Goal: Information Seeking & Learning: Learn about a topic

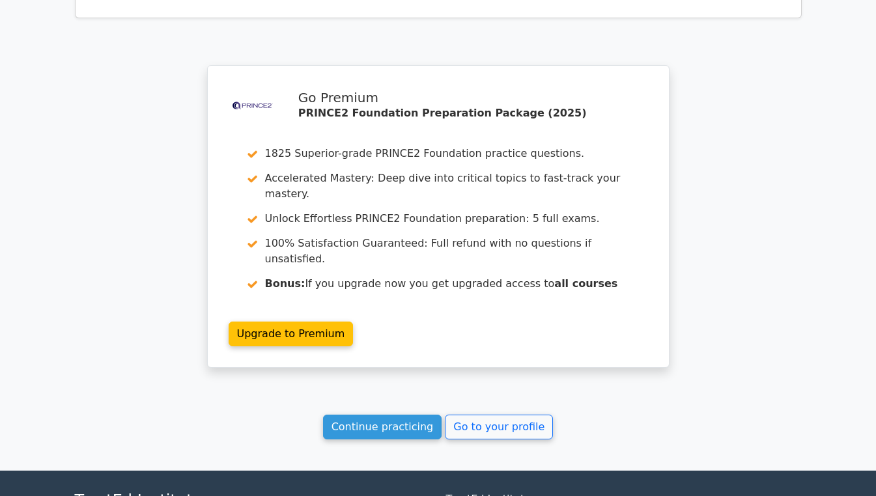
scroll to position [2172, 0]
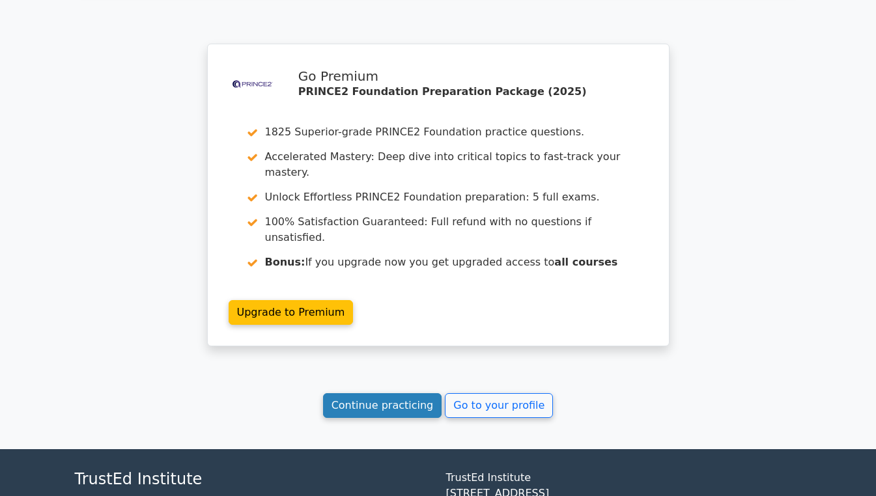
click at [377, 394] on link "Continue practicing" at bounding box center [382, 406] width 119 height 25
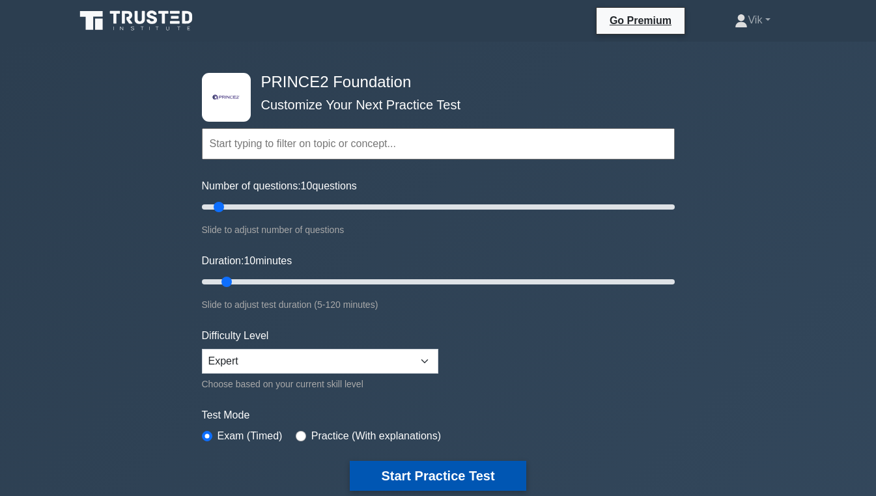
click at [439, 480] on button "Start Practice Test" at bounding box center [438, 476] width 176 height 30
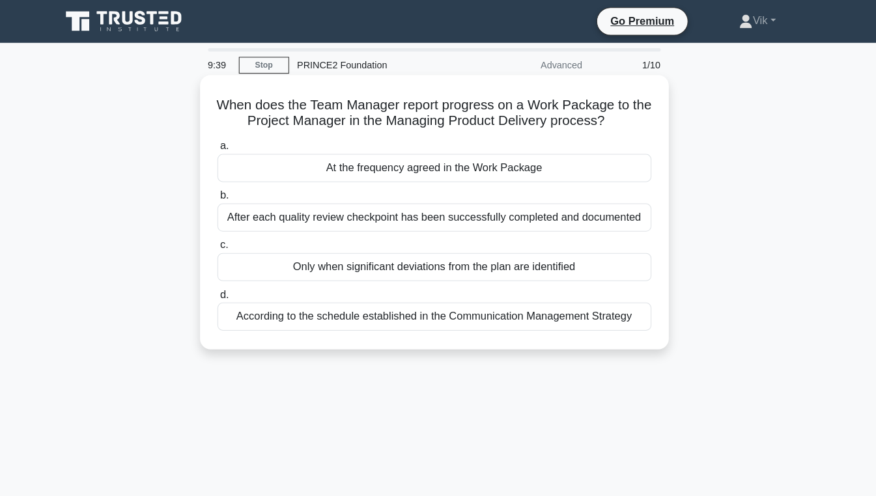
click at [424, 165] on div "At the frequency agreed in the Work Package" at bounding box center [438, 163] width 422 height 27
click at [227, 147] on input "a. At the frequency agreed in the Work Package" at bounding box center [227, 142] width 0 height 8
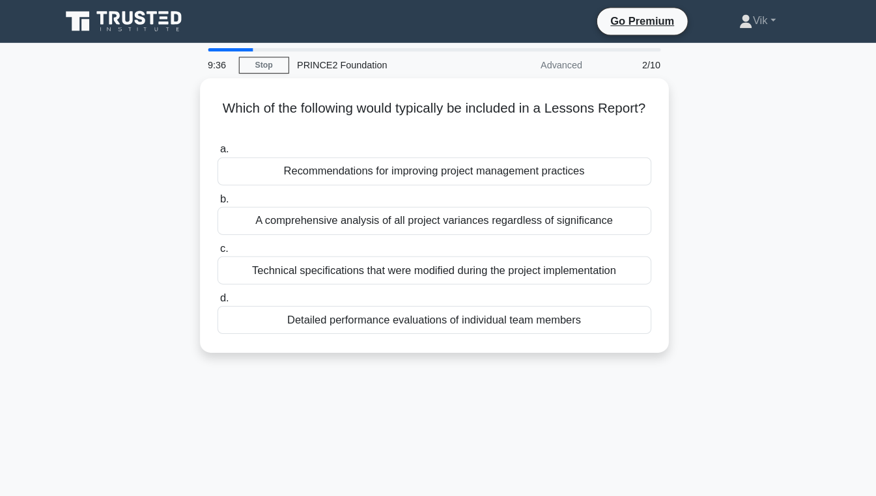
click at [760, 225] on div "Which of the following would typically be included in a Lessons Report? .spinne…" at bounding box center [438, 217] width 743 height 283
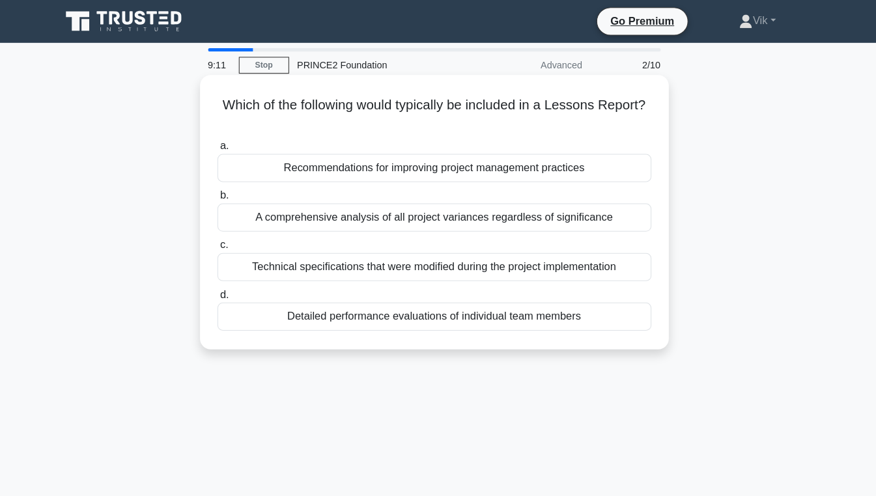
drag, startPoint x: 461, startPoint y: 218, endPoint x: 440, endPoint y: 216, distance: 20.9
click at [440, 216] on div "A comprehensive analysis of all project variances regardless of significance" at bounding box center [438, 211] width 422 height 27
click at [227, 195] on input "b. A comprehensive analysis of all project variances regardless of significance" at bounding box center [227, 190] width 0 height 8
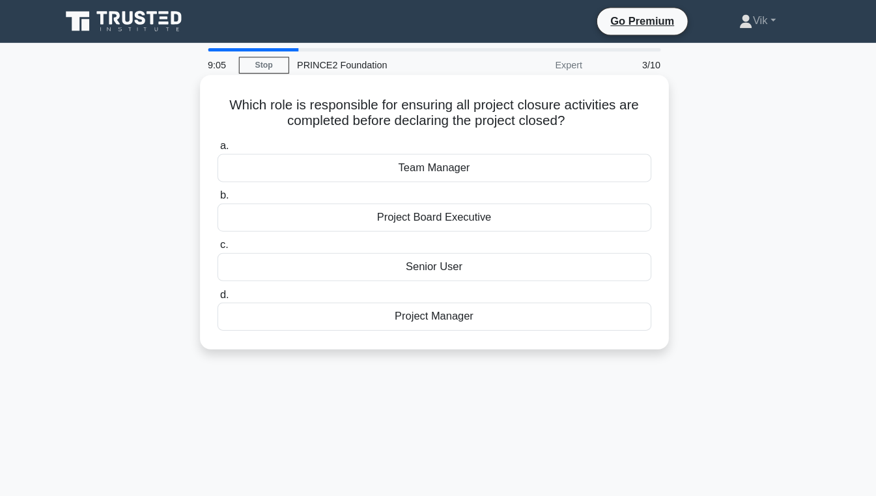
click at [453, 311] on div "Project Manager" at bounding box center [438, 308] width 422 height 27
click at [227, 291] on input "d. Project Manager" at bounding box center [227, 287] width 0 height 8
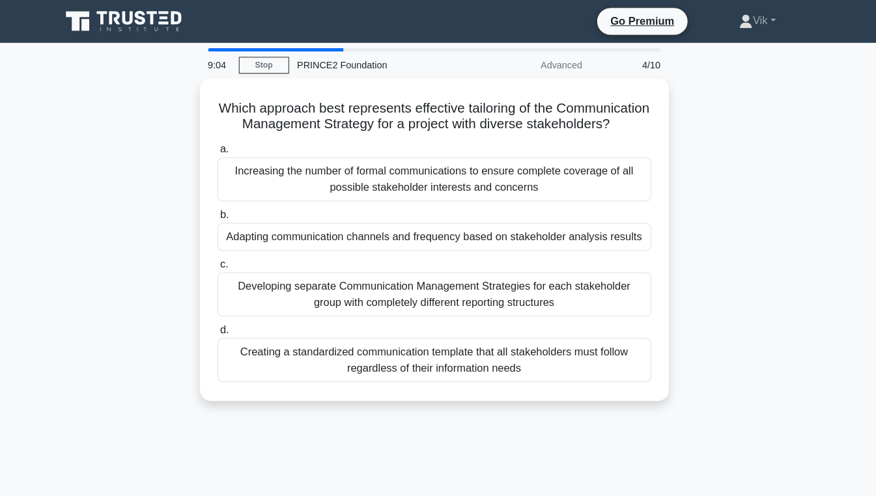
click at [781, 234] on div "Which approach best represents effective tailoring of the Communication Managem…" at bounding box center [438, 241] width 743 height 330
click at [772, 250] on div "Which approach best represents effective tailoring of the Communication Managem…" at bounding box center [438, 241] width 743 height 330
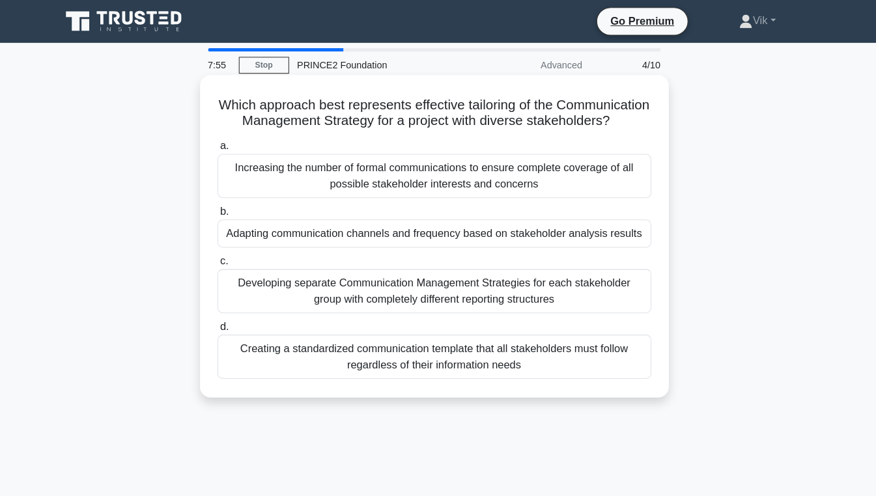
click at [454, 369] on div "Creating a standardized communication template that all stakeholders must follo…" at bounding box center [438, 347] width 422 height 43
click at [227, 323] on input "d. Creating a standardized communication template that all stakeholders must fo…" at bounding box center [227, 318] width 0 height 8
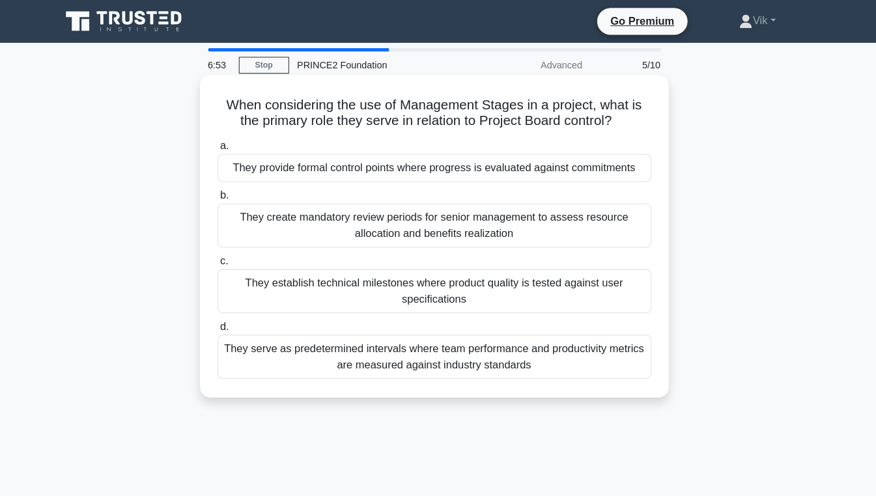
click at [416, 230] on div "They create mandatory review periods for senior management to assess resource a…" at bounding box center [438, 219] width 422 height 43
click at [227, 195] on input "b. They create mandatory review periods for senior management to assess resourc…" at bounding box center [227, 190] width 0 height 8
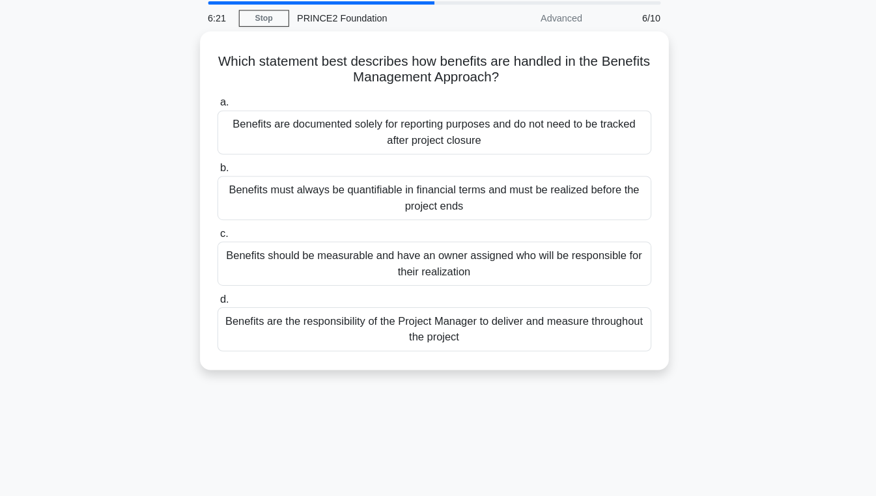
scroll to position [31, 0]
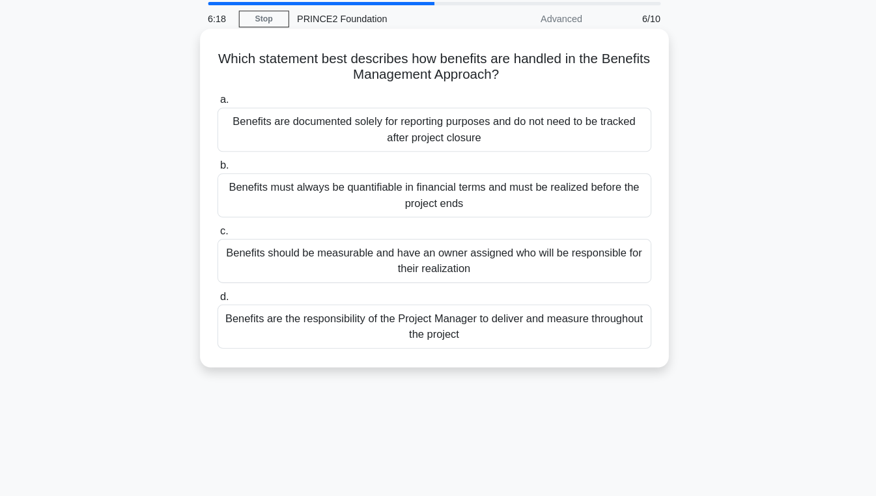
click at [521, 268] on div "Benefits should be measurable and have an owner assigned who will be responsibl…" at bounding box center [438, 267] width 422 height 43
click at [227, 243] on input "c. Benefits should be measurable and have an owner assigned who will be respons…" at bounding box center [227, 239] width 0 height 8
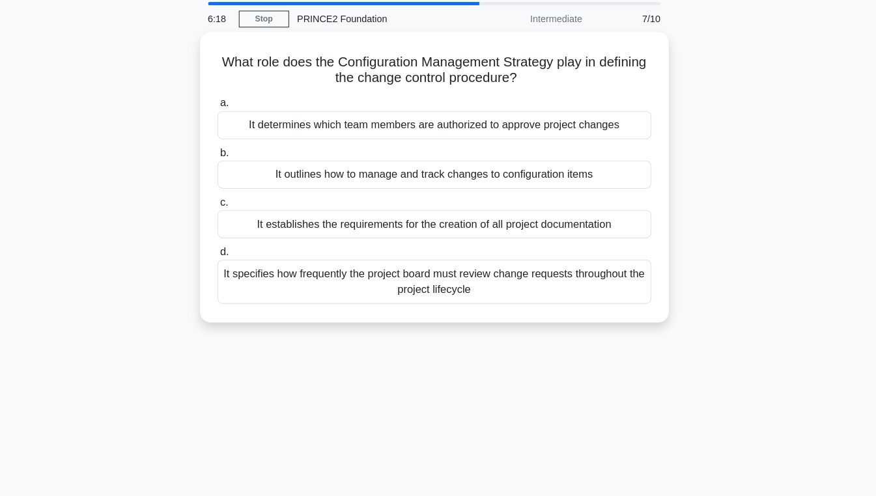
scroll to position [0, 0]
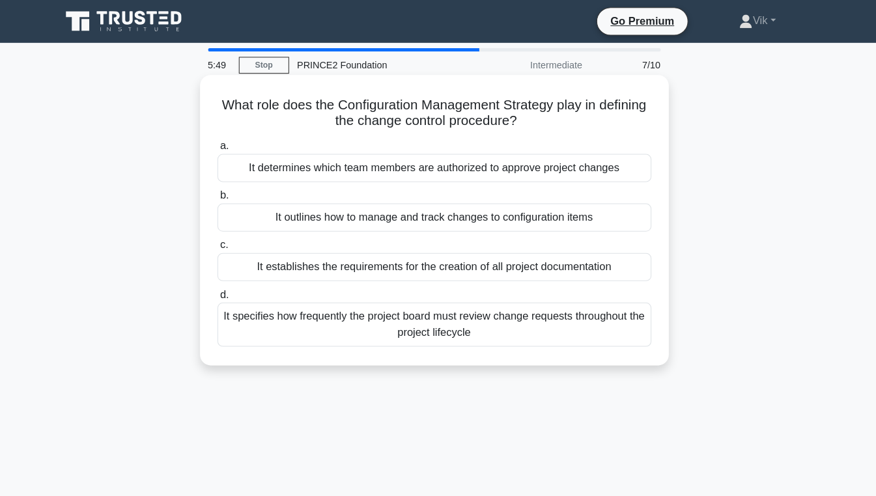
click at [515, 215] on div "It outlines how to manage and track changes to configuration items" at bounding box center [438, 211] width 422 height 27
click at [227, 195] on input "b. It outlines how to manage and track changes to configuration items" at bounding box center [227, 190] width 0 height 8
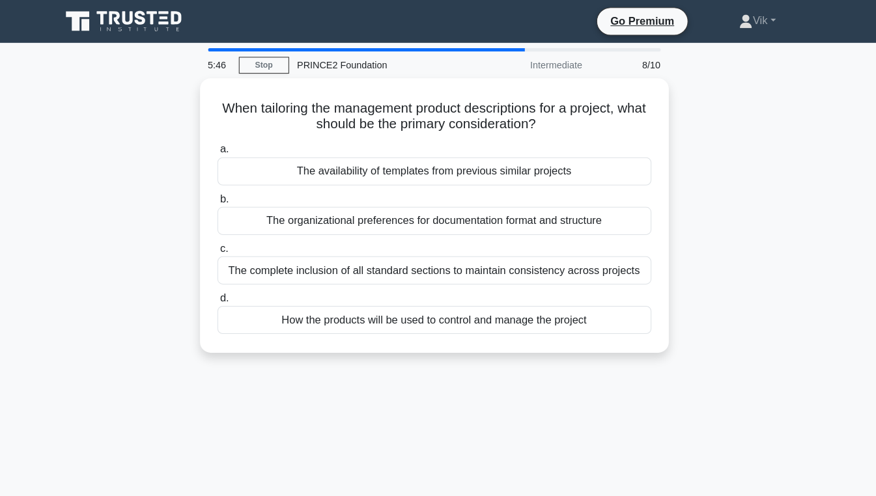
click at [779, 210] on div "When tailoring the management product descriptions for a project, what should b…" at bounding box center [438, 217] width 743 height 283
click at [789, 231] on div "When tailoring the management product descriptions for a project, what should b…" at bounding box center [438, 217] width 743 height 283
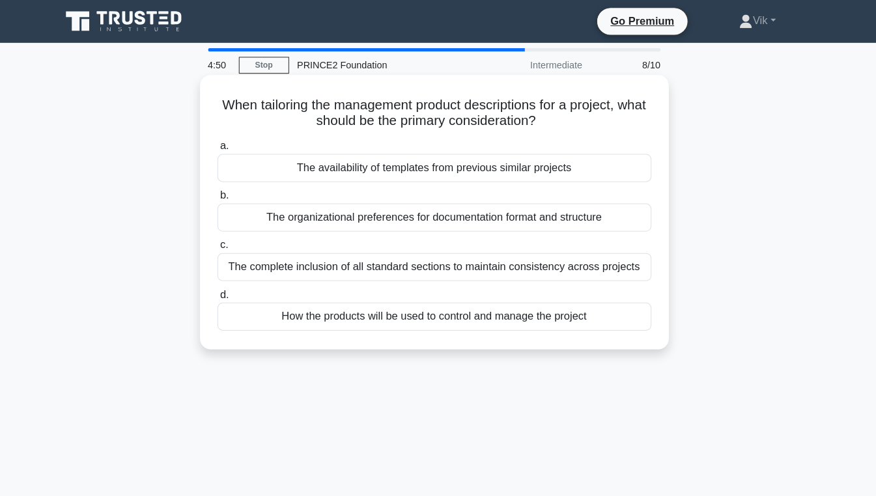
click at [431, 309] on div "How the products will be used to control and manage the project" at bounding box center [438, 308] width 422 height 27
click at [227, 291] on input "d. How the products will be used to control and manage the project" at bounding box center [227, 287] width 0 height 8
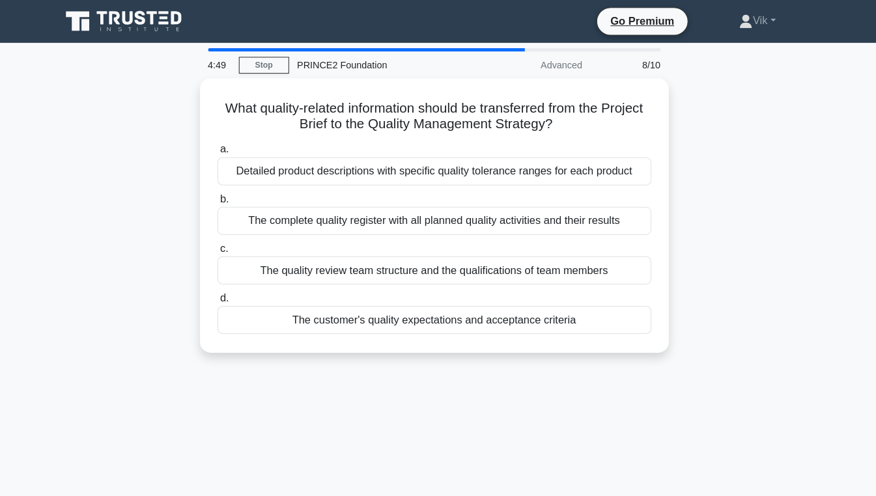
click at [431, 309] on div "The customer's quality expectations and acceptance criteria" at bounding box center [438, 311] width 422 height 27
click at [227, 295] on input "d. The customer's quality expectations and acceptance criteria" at bounding box center [227, 290] width 0 height 8
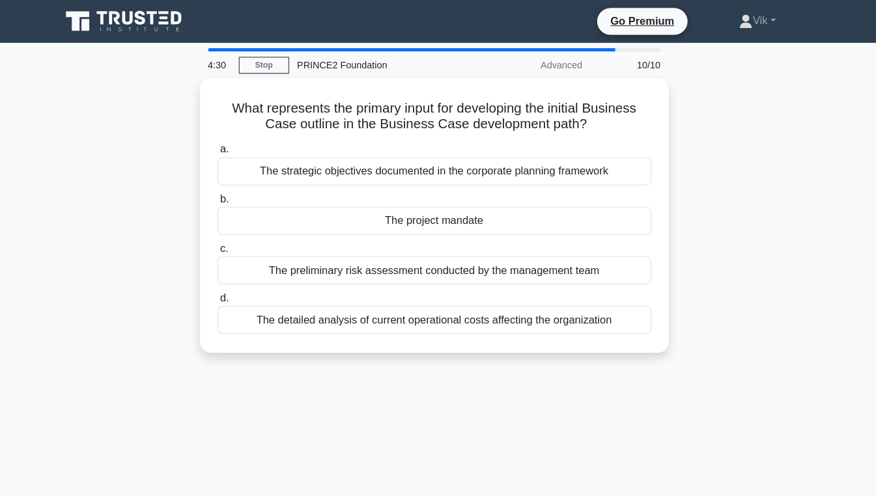
drag, startPoint x: 431, startPoint y: 309, endPoint x: 442, endPoint y: 399, distance: 90.6
click at [442, 399] on div "4:30 Stop PRINCE2 Foundation Advanced 10/10 What represents the primary input f…" at bounding box center [438, 373] width 743 height 652
click at [739, 231] on div "What represents the primary input for developing the initial Business Case outl…" at bounding box center [438, 217] width 743 height 283
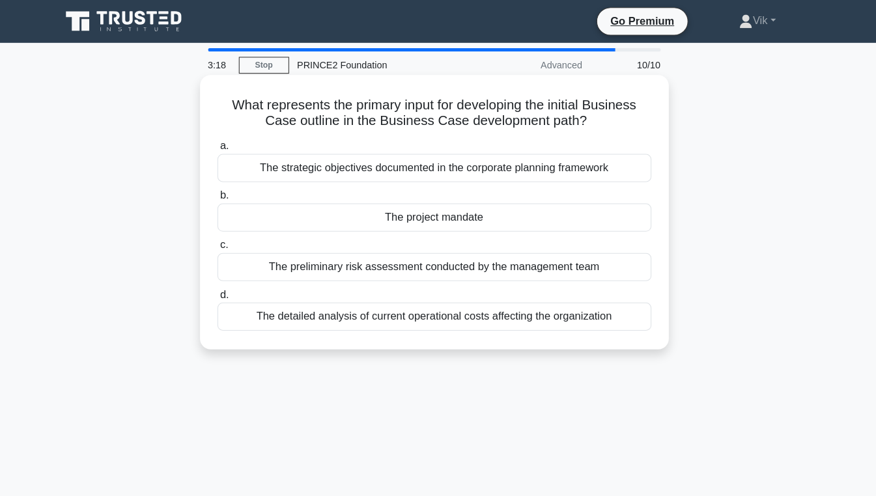
click at [437, 167] on div "The strategic objectives documented in the corporate planning framework" at bounding box center [438, 163] width 422 height 27
click at [227, 147] on input "a. The strategic objectives documented in the corporate planning framework" at bounding box center [227, 142] width 0 height 8
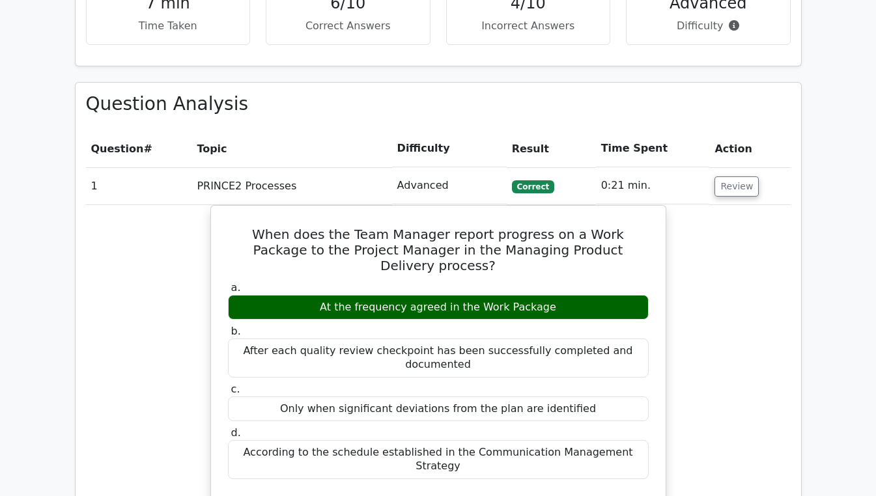
scroll to position [1000, 0]
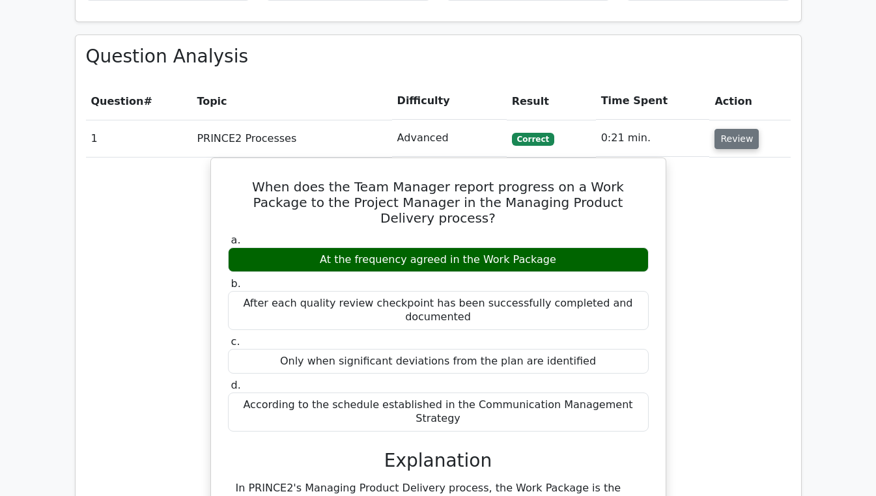
click at [742, 129] on button "Review" at bounding box center [737, 139] width 44 height 20
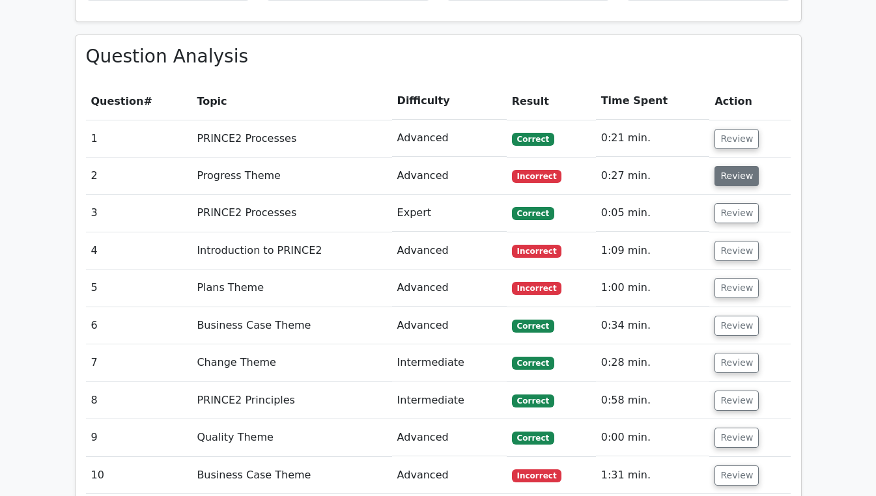
click at [740, 166] on button "Review" at bounding box center [737, 176] width 44 height 20
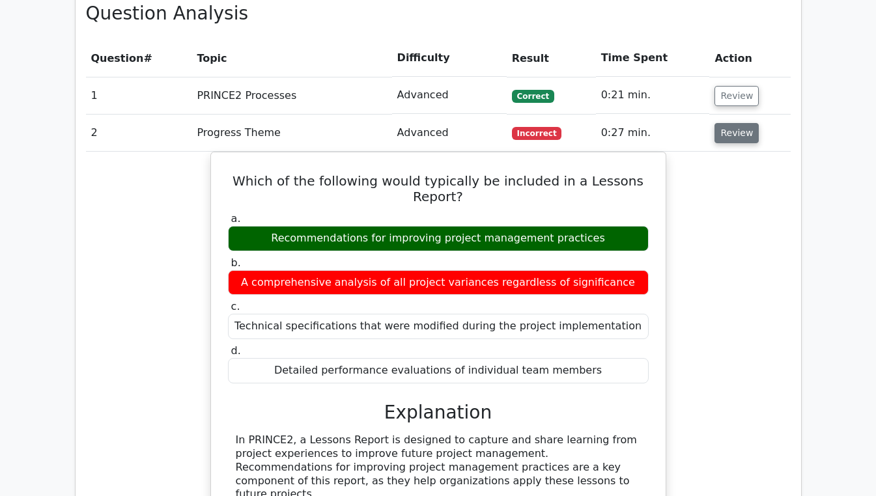
scroll to position [1043, 0]
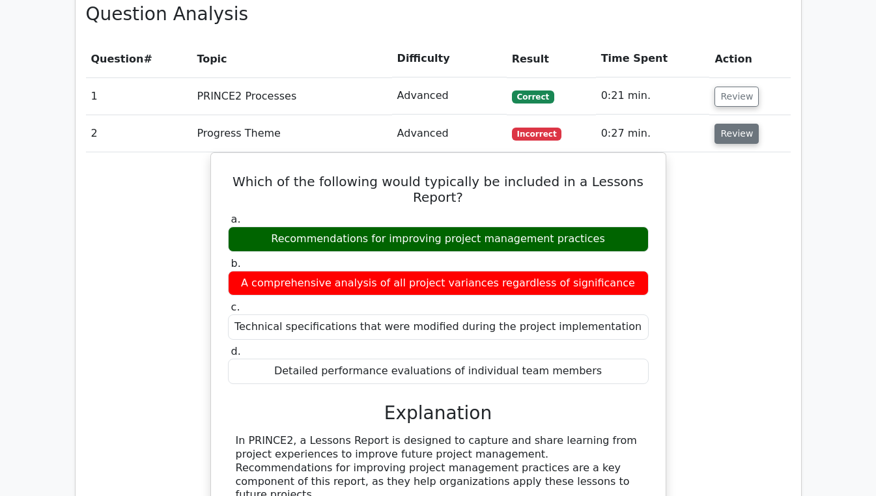
click at [745, 124] on button "Review" at bounding box center [737, 134] width 44 height 20
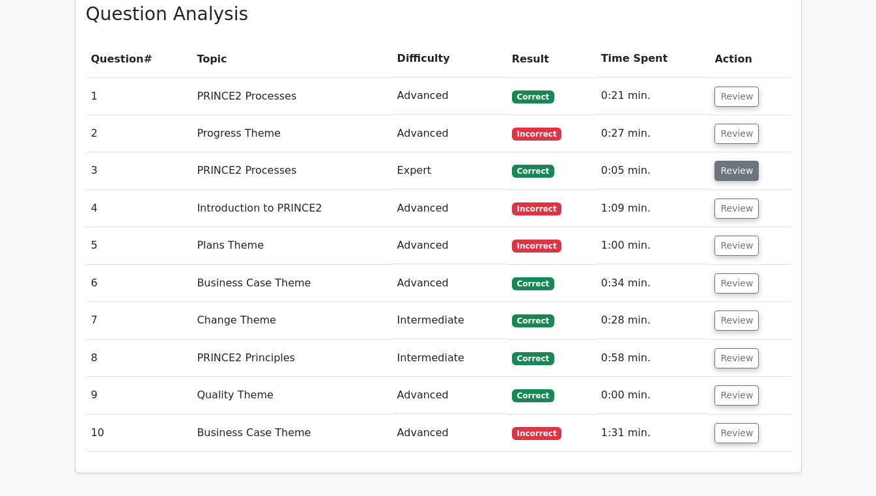
click at [738, 161] on button "Review" at bounding box center [737, 171] width 44 height 20
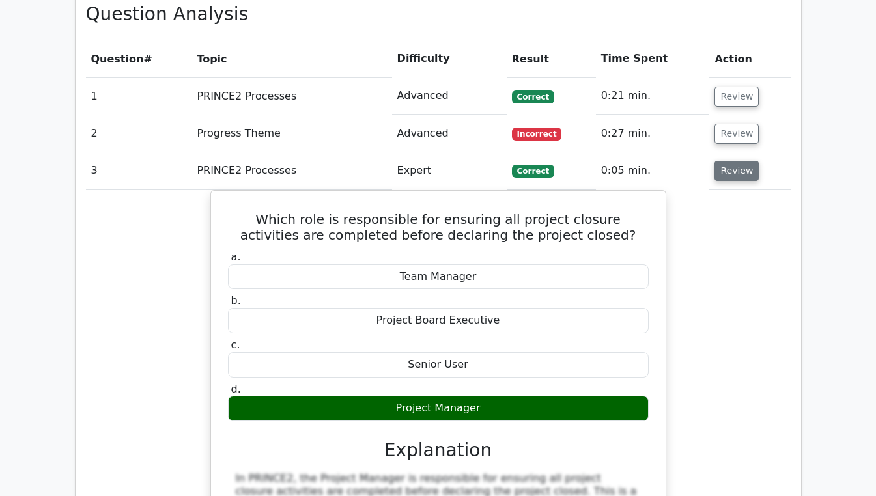
click at [746, 161] on button "Review" at bounding box center [737, 171] width 44 height 20
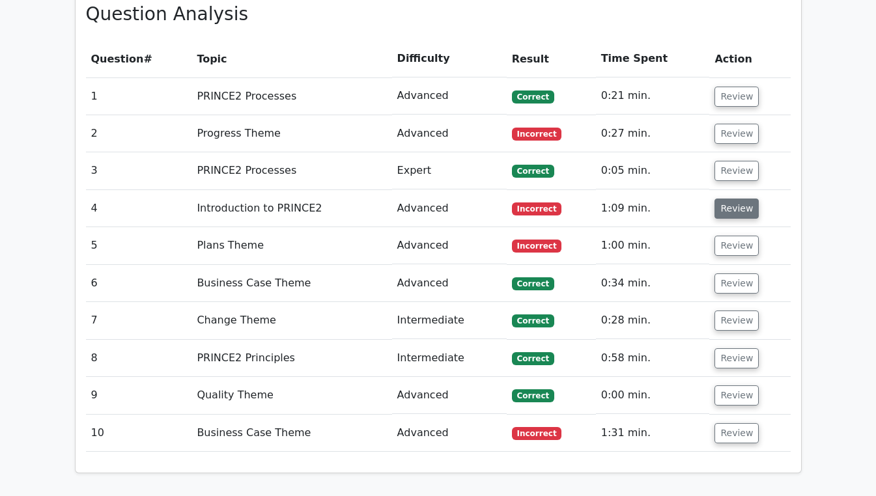
click at [740, 199] on button "Review" at bounding box center [737, 209] width 44 height 20
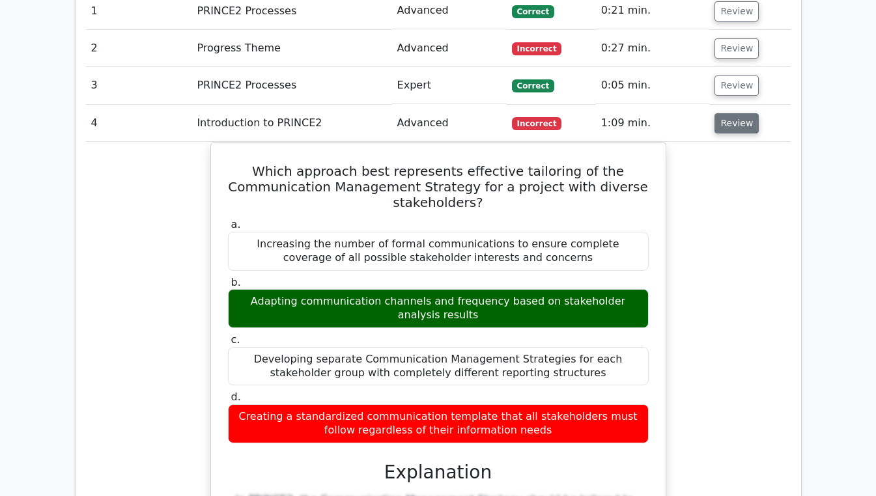
scroll to position [1129, 0]
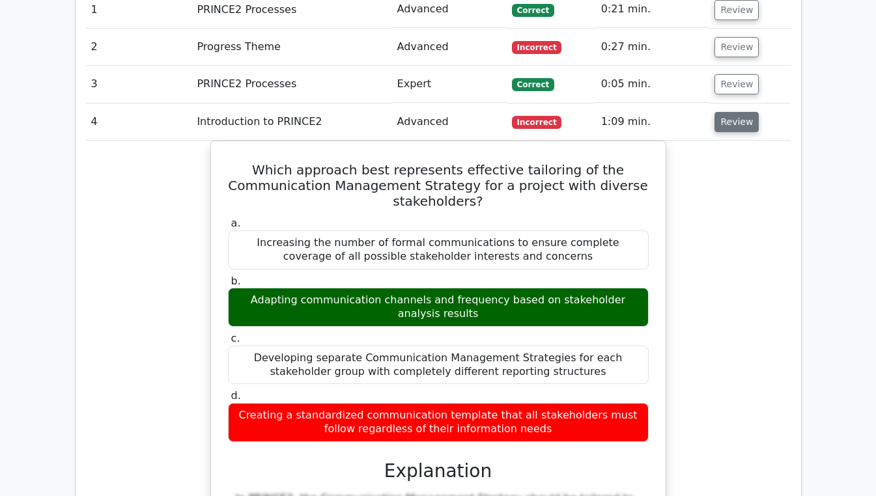
click at [736, 112] on button "Review" at bounding box center [737, 122] width 44 height 20
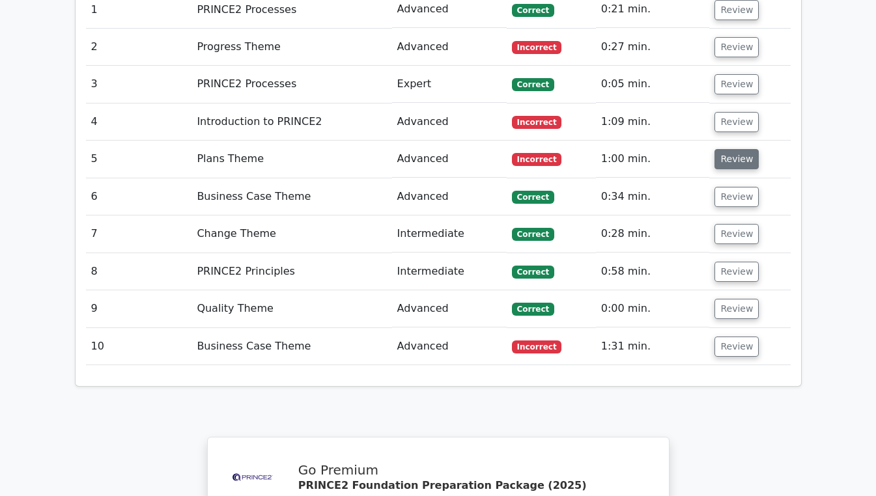
click at [730, 149] on button "Review" at bounding box center [737, 159] width 44 height 20
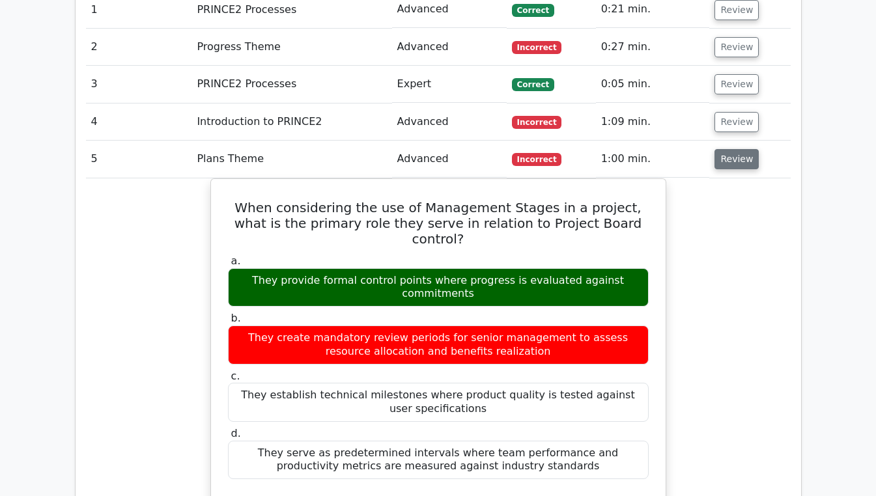
click at [736, 149] on button "Review" at bounding box center [737, 159] width 44 height 20
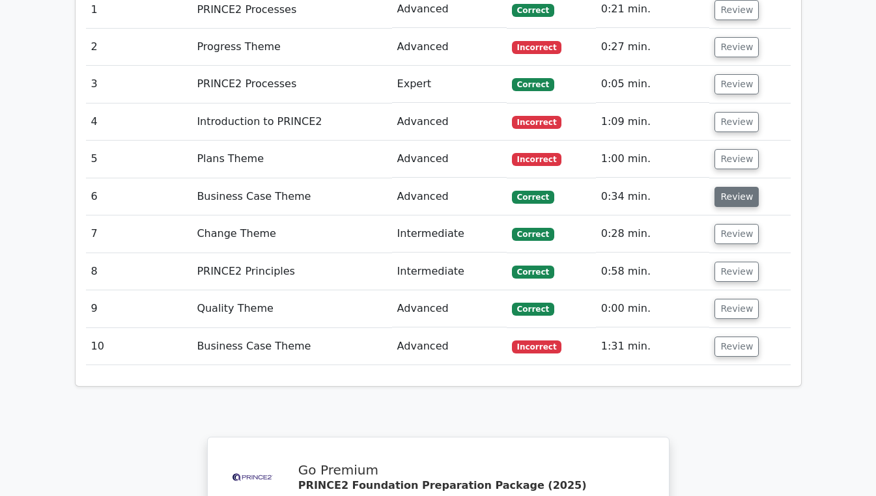
click at [740, 187] on button "Review" at bounding box center [737, 197] width 44 height 20
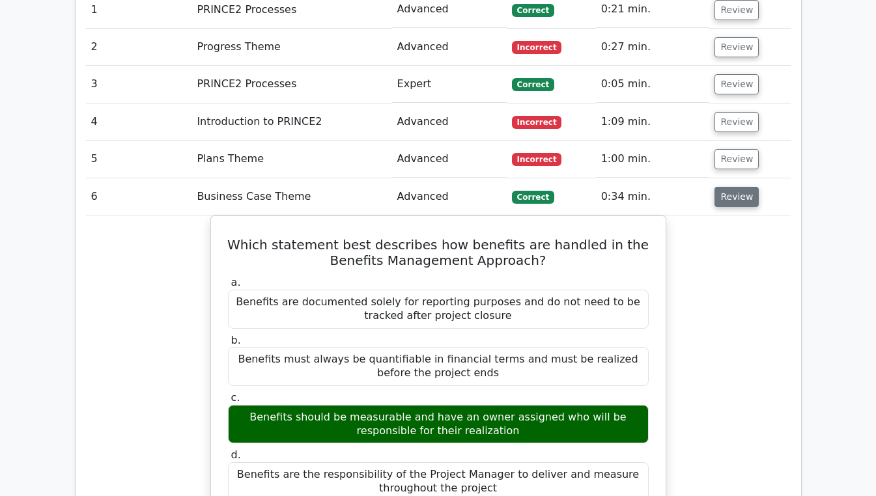
click at [740, 187] on button "Review" at bounding box center [737, 197] width 44 height 20
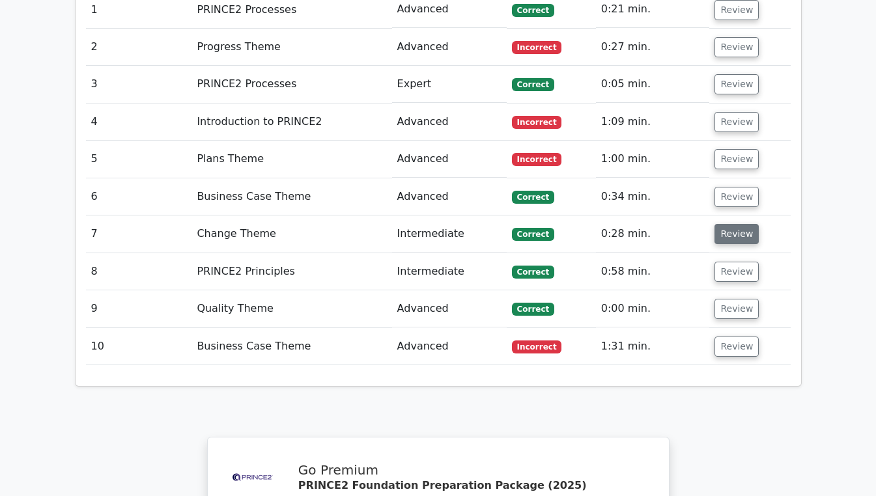
click at [734, 224] on button "Review" at bounding box center [737, 234] width 44 height 20
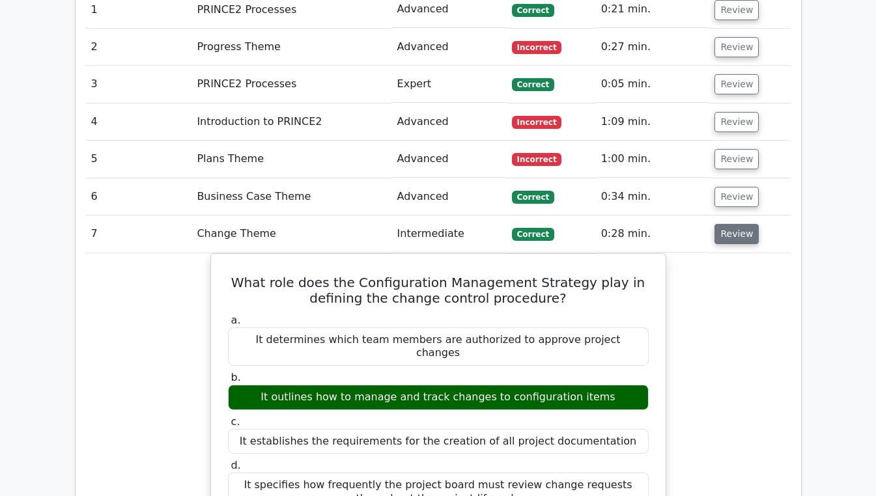
click at [734, 224] on button "Review" at bounding box center [737, 234] width 44 height 20
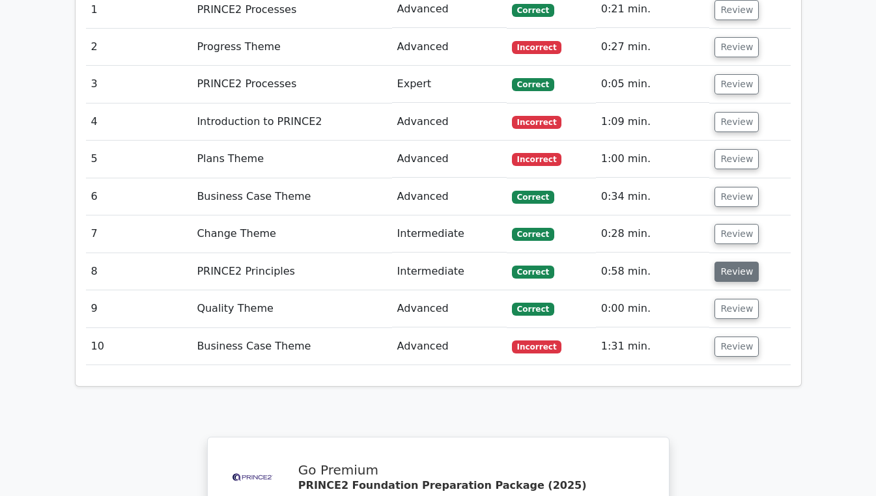
click at [728, 262] on button "Review" at bounding box center [737, 272] width 44 height 20
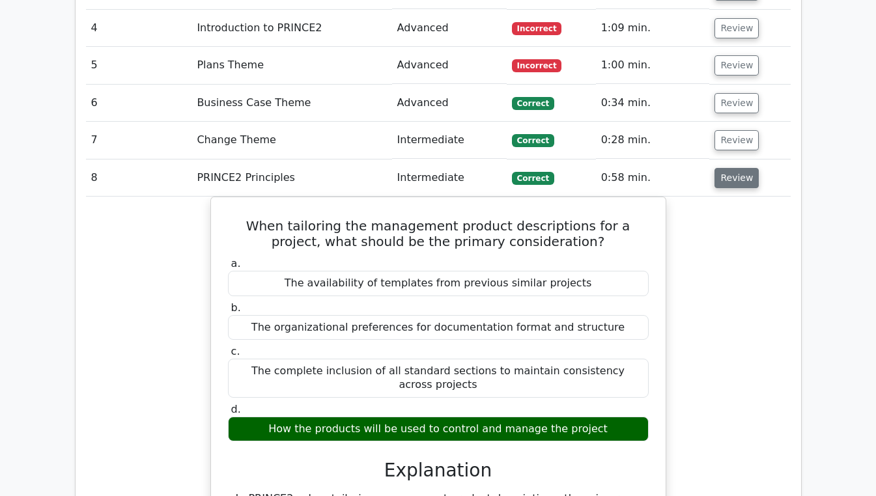
scroll to position [1229, 0]
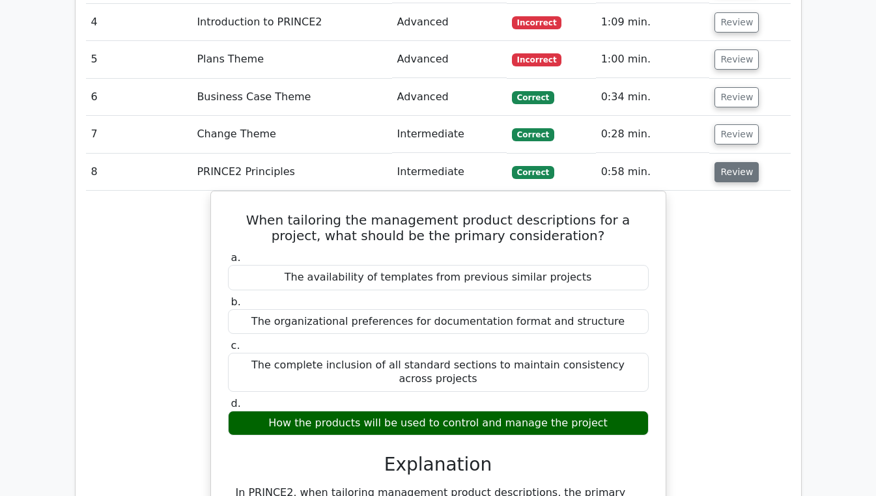
click at [744, 162] on button "Review" at bounding box center [737, 172] width 44 height 20
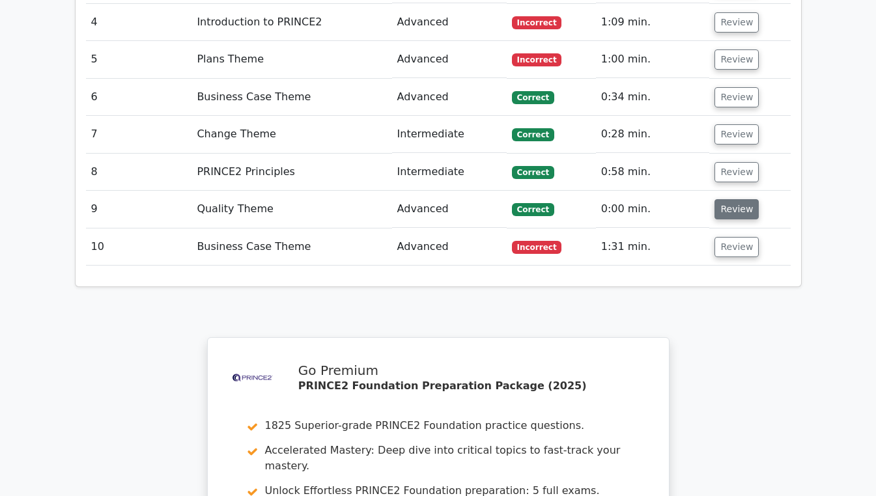
click at [740, 199] on button "Review" at bounding box center [737, 209] width 44 height 20
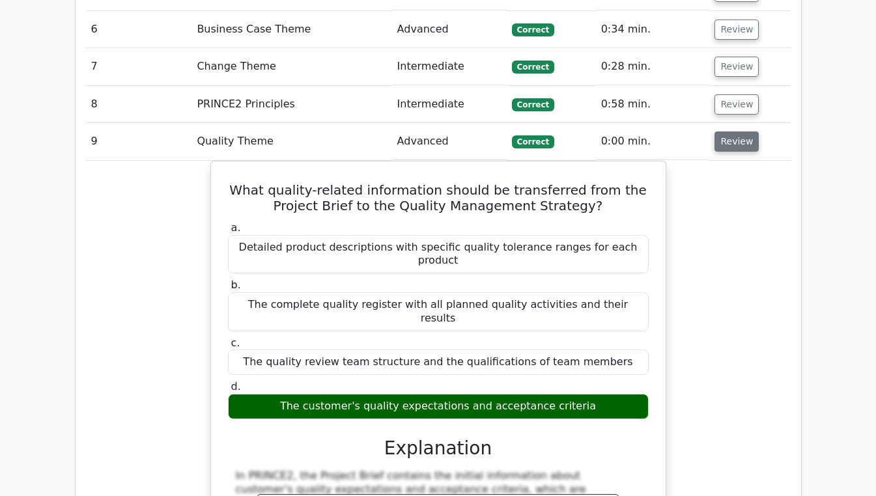
scroll to position [1302, 0]
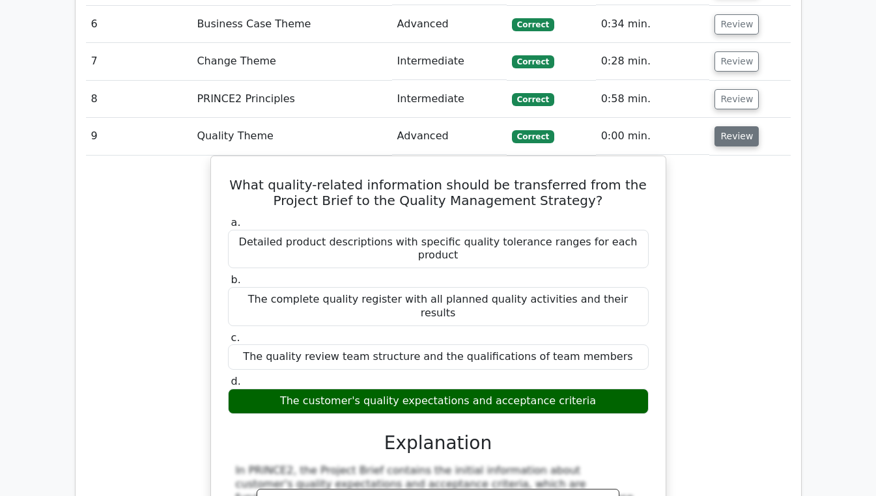
click at [745, 126] on button "Review" at bounding box center [737, 136] width 44 height 20
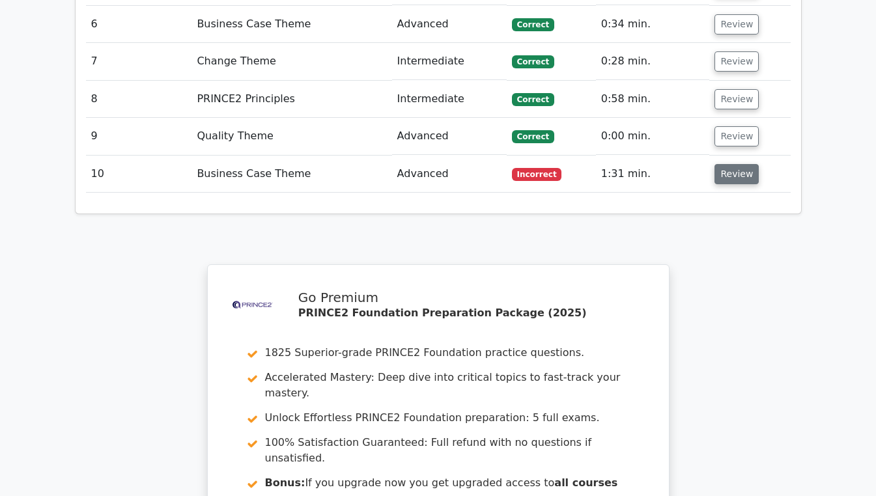
click at [745, 164] on button "Review" at bounding box center [737, 174] width 44 height 20
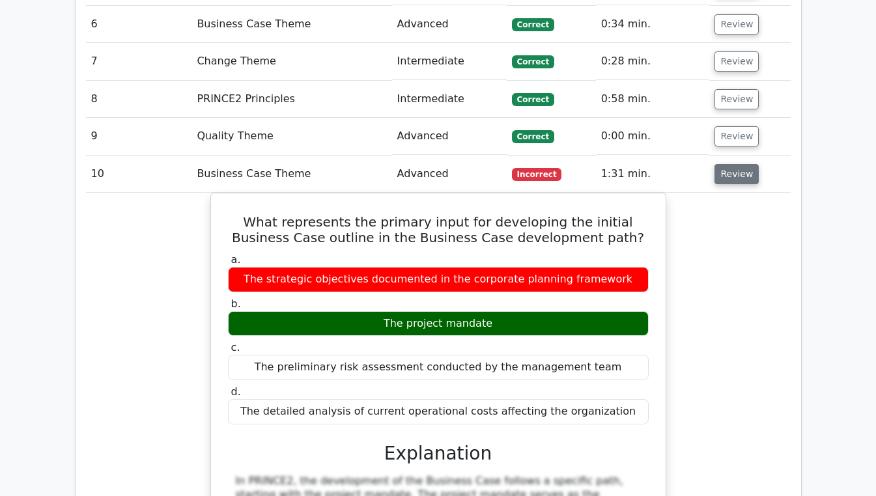
click at [723, 164] on button "Review" at bounding box center [737, 174] width 44 height 20
